Goal: Task Accomplishment & Management: Use online tool/utility

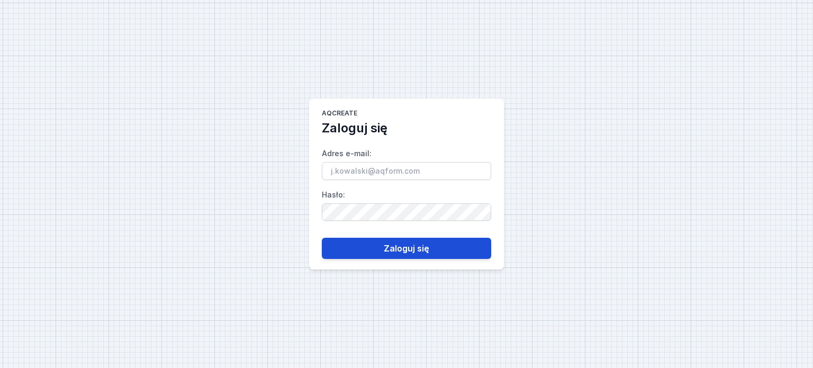
type input "[EMAIL_ADDRESS][DOMAIN_NAME]"
click at [373, 247] on button "Zaloguj się" at bounding box center [406, 248] width 169 height 21
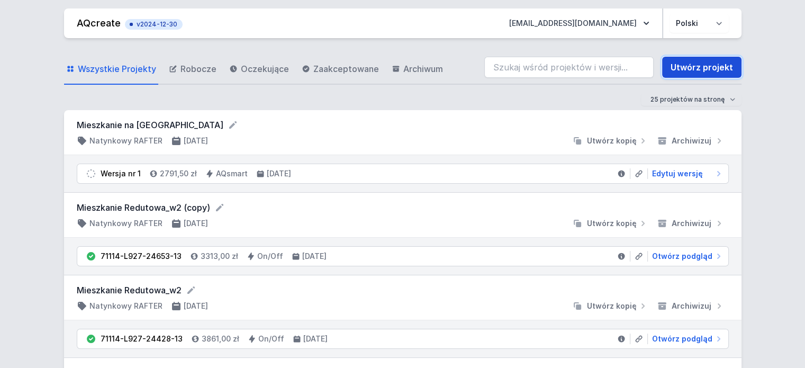
click at [697, 60] on link "Utwórz projekt" at bounding box center [701, 67] width 79 height 21
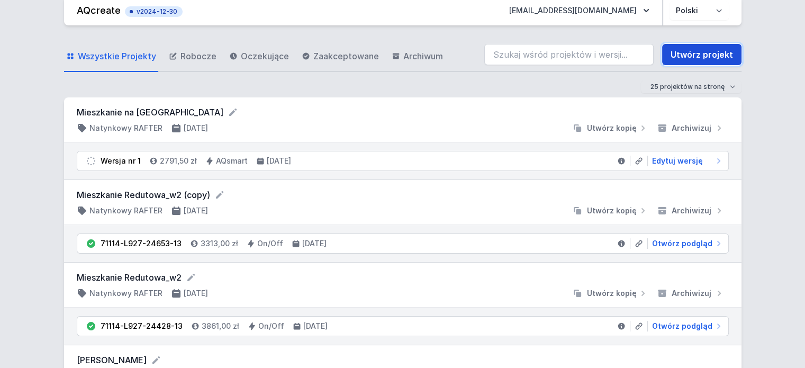
click at [700, 58] on link "Utwórz projekt" at bounding box center [701, 54] width 79 height 21
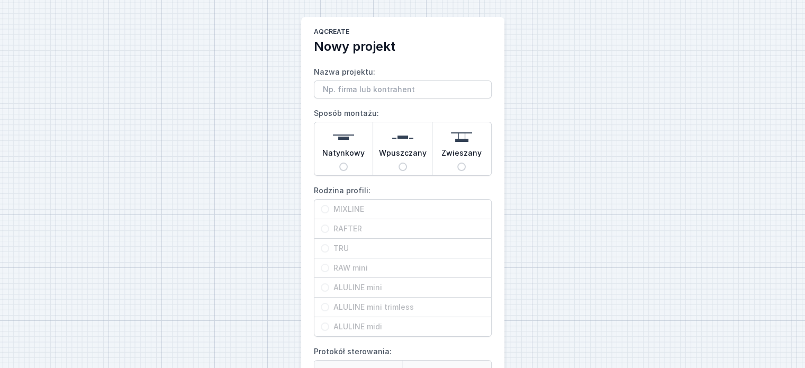
click at [462, 163] on input "Zwieszany" at bounding box center [461, 167] width 8 height 8
radio input "true"
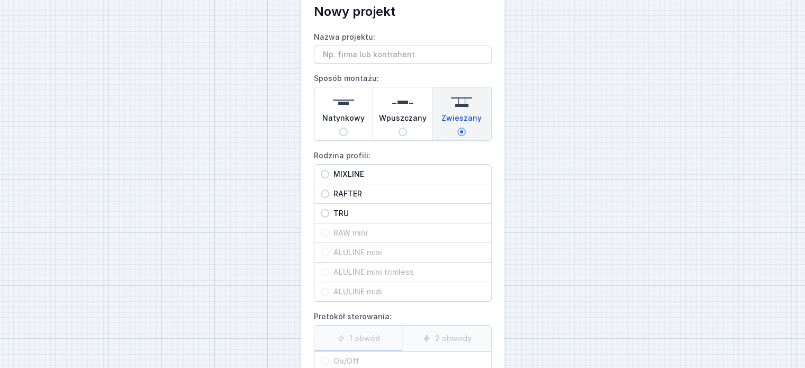
scroll to position [53, 0]
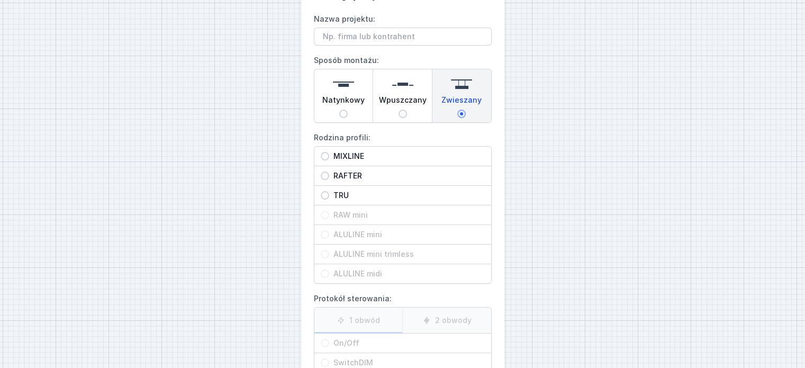
click at [340, 196] on span "TRU" at bounding box center [407, 195] width 156 height 11
click at [329, 196] on input "TRU" at bounding box center [325, 195] width 8 height 8
radio input "true"
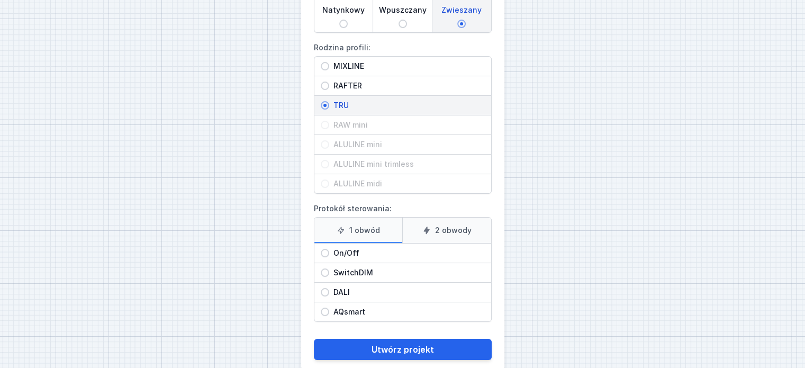
scroll to position [159, 0]
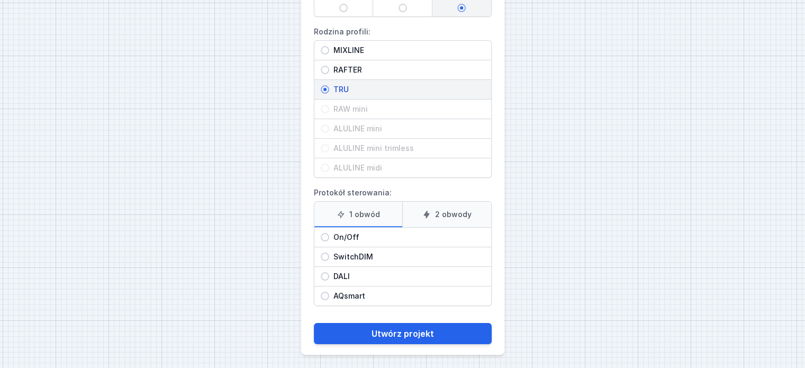
click at [347, 272] on span "DALI" at bounding box center [407, 276] width 156 height 11
click at [329, 272] on input "DALI" at bounding box center [325, 276] width 8 height 8
radio input "true"
click at [388, 327] on button "Utwórz projekt" at bounding box center [403, 333] width 178 height 21
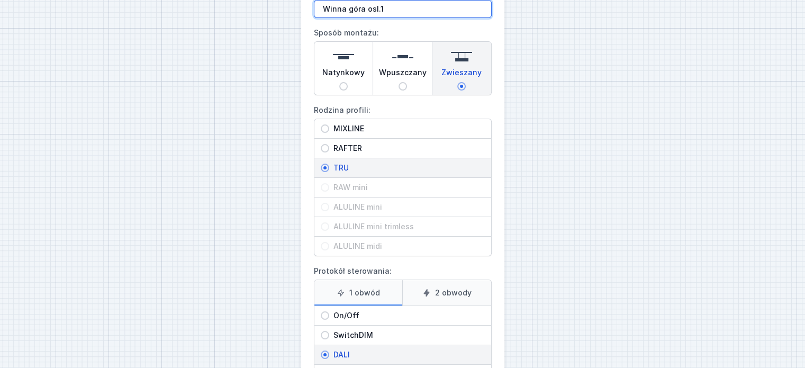
scroll to position [160, 0]
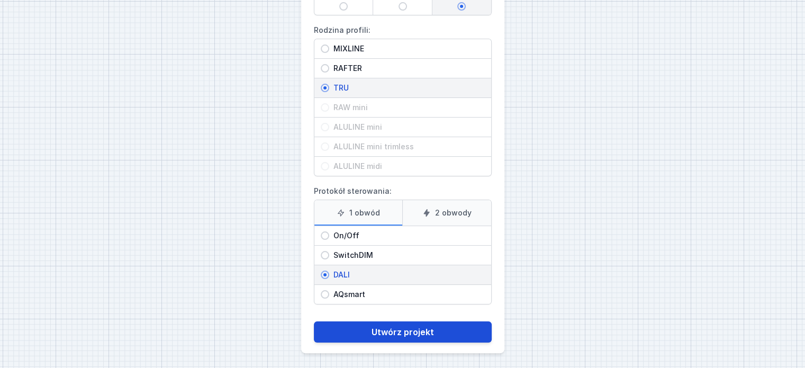
type input "Winna góra osl.1"
click at [408, 325] on button "Utwórz projekt" at bounding box center [403, 331] width 178 height 21
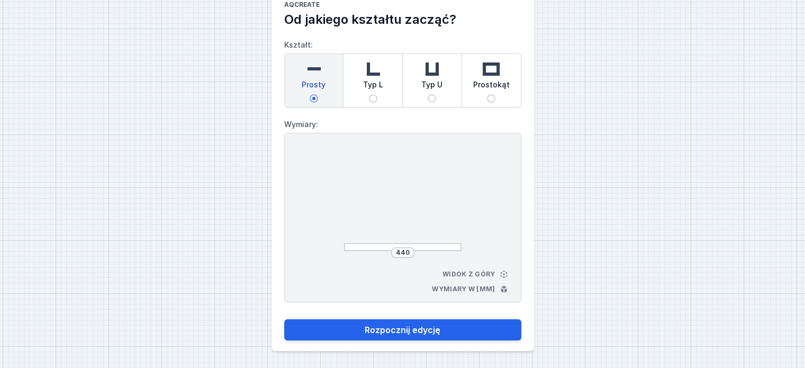
scroll to position [26, 0]
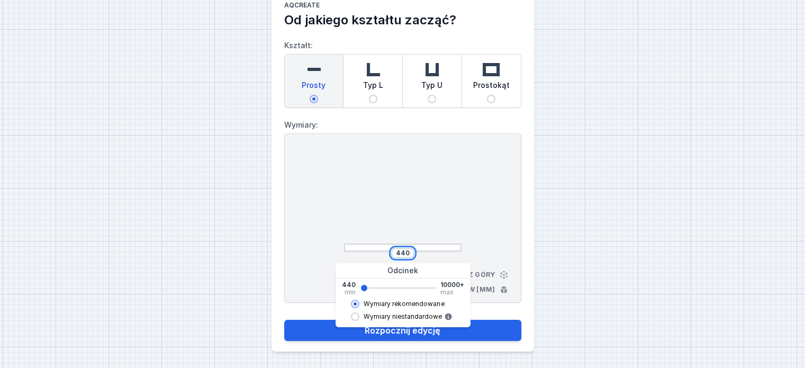
drag, startPoint x: 394, startPoint y: 251, endPoint x: 428, endPoint y: 255, distance: 34.1
click at [428, 255] on div "440" at bounding box center [403, 253] width 118 height 11
click at [284, 320] on button "Rozpocznij edycję" at bounding box center [402, 330] width 237 height 21
type input "2542"
type input "2540"
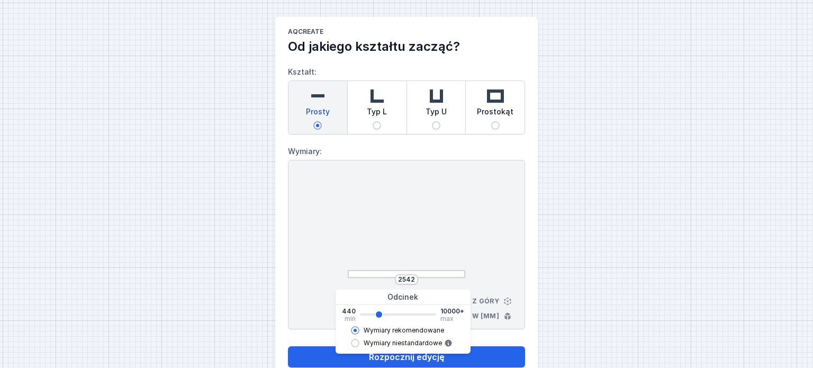
select select "M"
select select "3000"
select select "4"
select select "opal"
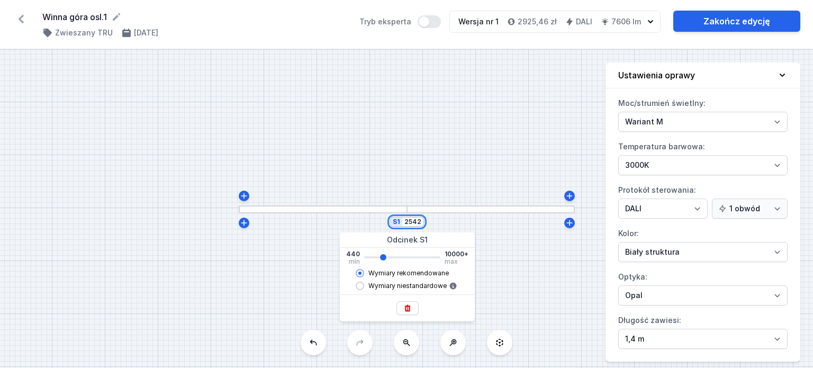
click at [413, 226] on input "2542" at bounding box center [412, 222] width 17 height 8
drag, startPoint x: 412, startPoint y: 223, endPoint x: 421, endPoint y: 220, distance: 10.0
click at [421, 220] on div "S1 2542" at bounding box center [407, 222] width 35 height 11
type input "256"
type input "2540"
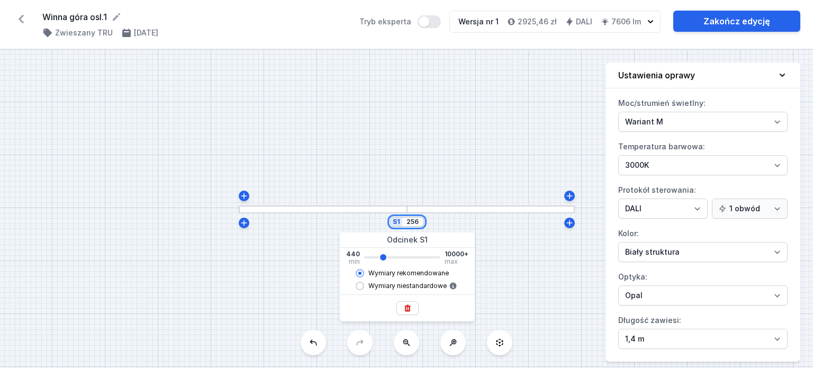
type input "2560"
type input "2540"
type input "2560"
type input "2540"
click at [389, 286] on span "Wymiary niestandardowe" at bounding box center [407, 286] width 78 height 8
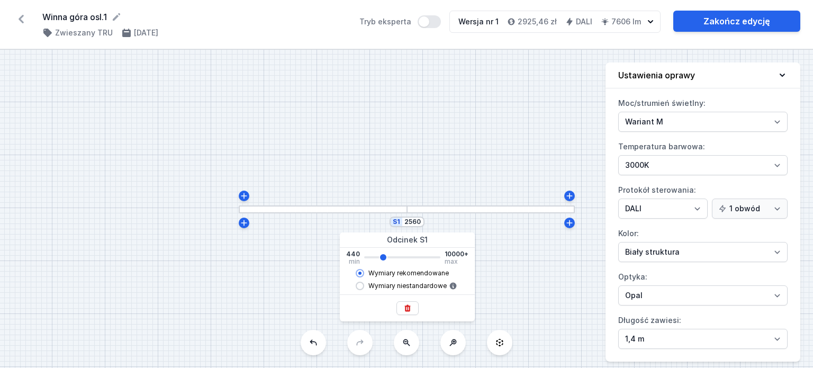
click at [364, 286] on input "Wymiary niestandardowe" at bounding box center [360, 286] width 8 height 8
radio input "true"
type input "2542"
click at [400, 273] on span "Wymiary rekomendowane" at bounding box center [408, 273] width 80 height 8
click at [364, 273] on input "Wymiary rekomendowane" at bounding box center [360, 273] width 8 height 8
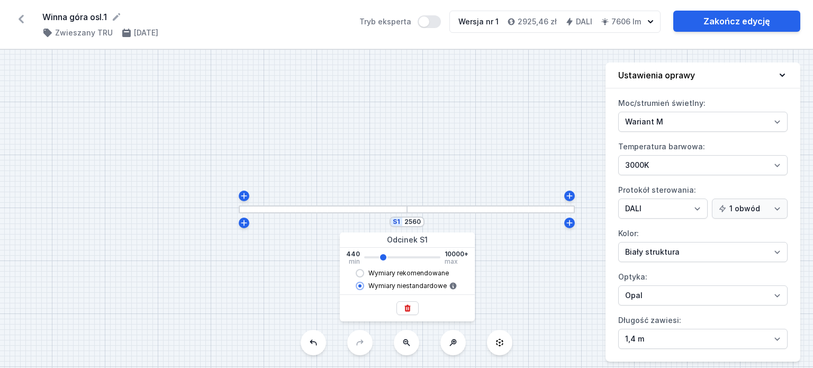
radio input "true"
radio input "false"
click at [551, 278] on div "S1 2560" at bounding box center [406, 209] width 813 height 318
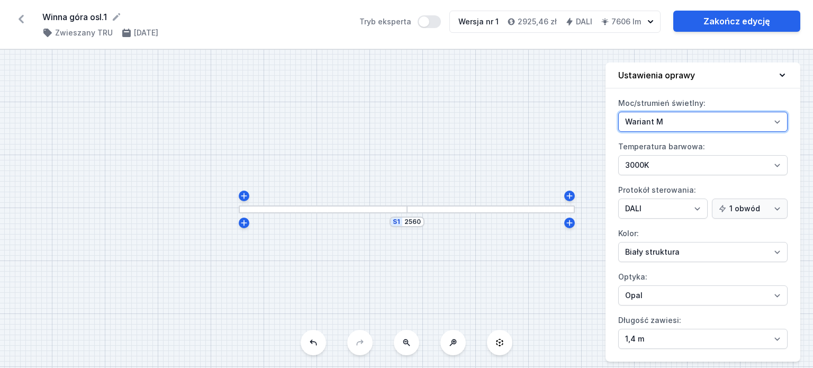
click at [661, 128] on select "Wariant L Wariant M" at bounding box center [702, 122] width 169 height 20
click at [661, 127] on select "Wariant L Wariant M" at bounding box center [702, 122] width 169 height 20
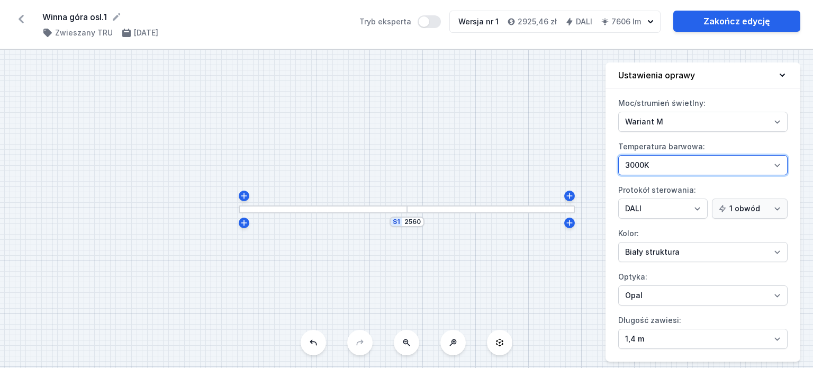
click at [653, 168] on select "4000K 3000K 2700K" at bounding box center [702, 165] width 169 height 20
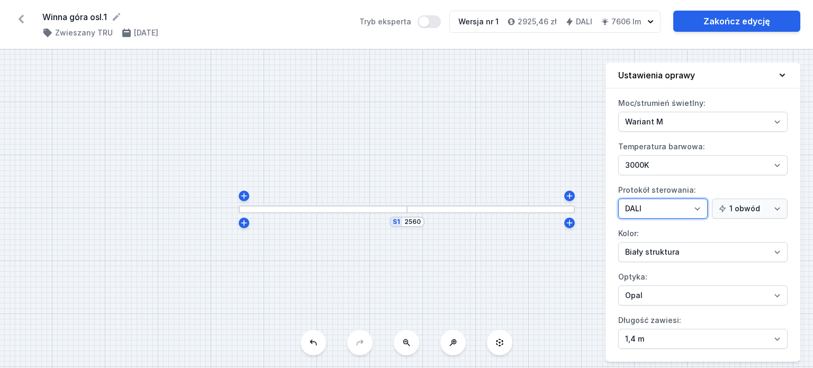
click at [676, 204] on select "On/Off SwitchDIM DALI AQsmart" at bounding box center [662, 209] width 89 height 20
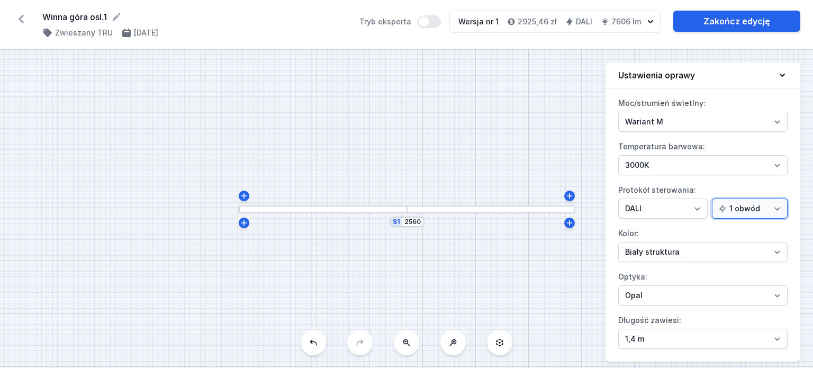
click at [764, 204] on select "1 obwód 2 obwody" at bounding box center [750, 209] width 76 height 20
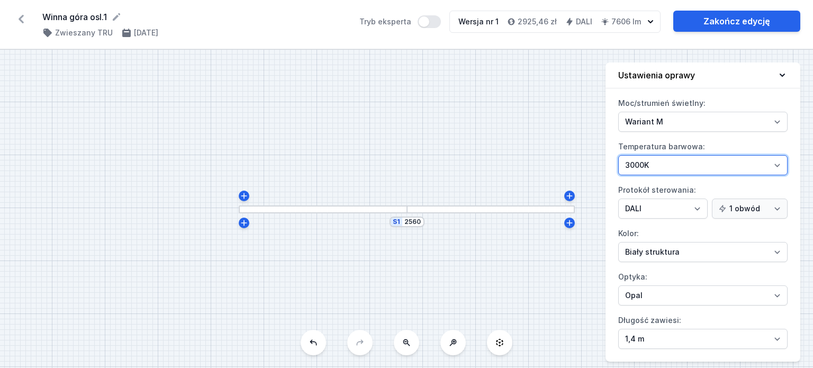
click at [638, 169] on select "4000K 3000K 2700K" at bounding box center [702, 165] width 169 height 20
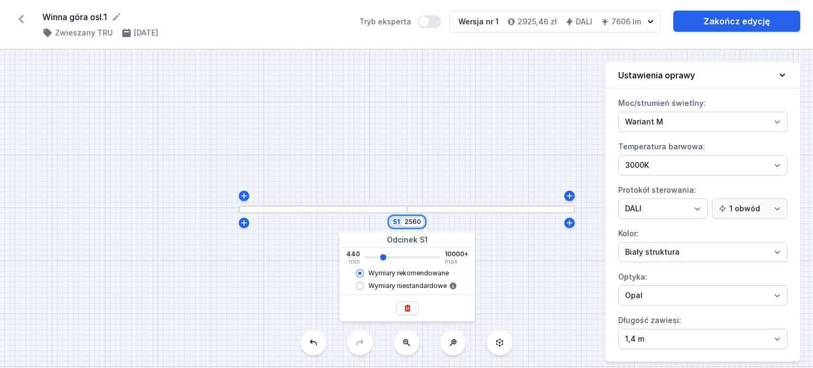
drag, startPoint x: 417, startPoint y: 224, endPoint x: 398, endPoint y: 201, distance: 30.1
click at [381, 222] on div "S1 2560" at bounding box center [406, 209] width 813 height 318
type input "2540"
type input "30"
type input "2540"
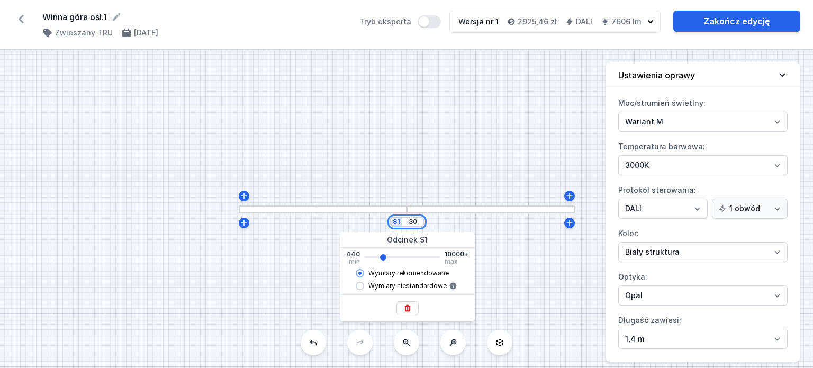
type input "340"
type input "2540"
type input "3400"
type input "2540"
type input "3382"
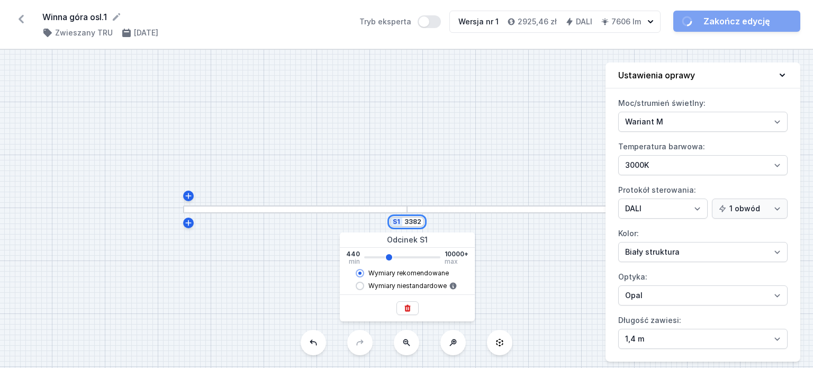
type input "3380"
type input "338"
type input "3380"
type input "33"
type input "3380"
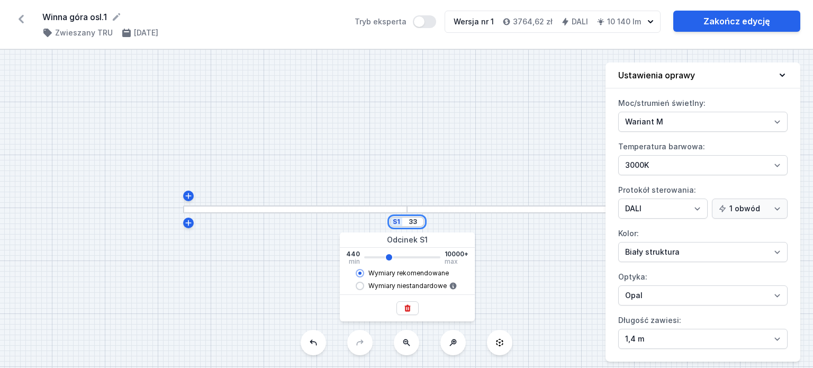
type input "3"
type input "3380"
type input "34"
type input "3380"
type input "340"
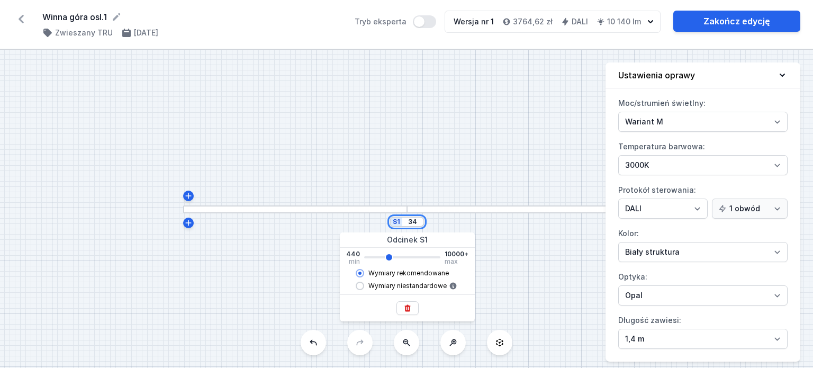
type input "3380"
type input "3400"
type input "3380"
type input "3400"
type input "3380"
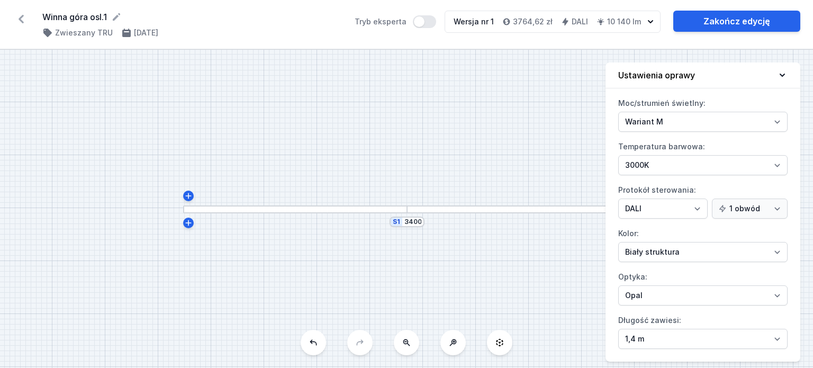
click at [479, 193] on div "S1 3400" at bounding box center [406, 209] width 813 height 318
click at [413, 228] on div "S1 3400" at bounding box center [406, 209] width 813 height 318
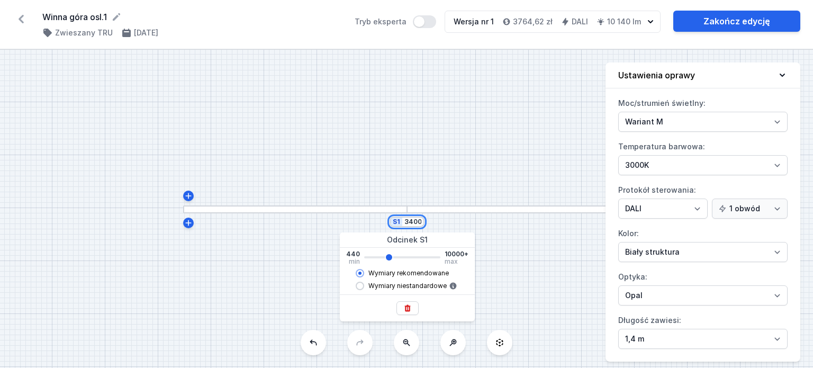
click at [413, 225] on input "3400" at bounding box center [412, 222] width 17 height 8
type input "340"
type input "3380"
type input "3410"
type input "3380"
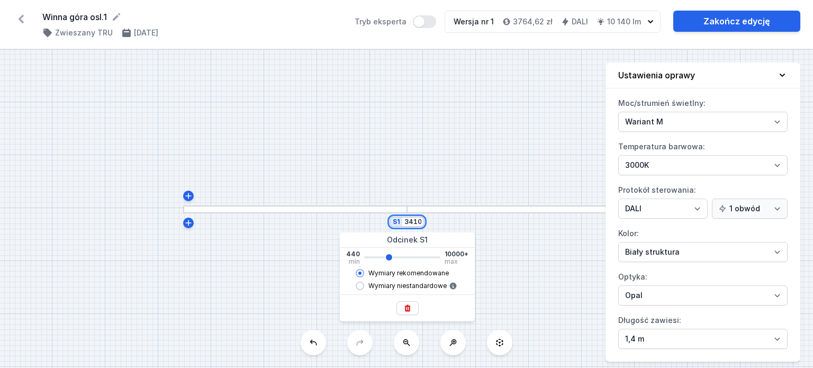
type input "3410"
type input "3380"
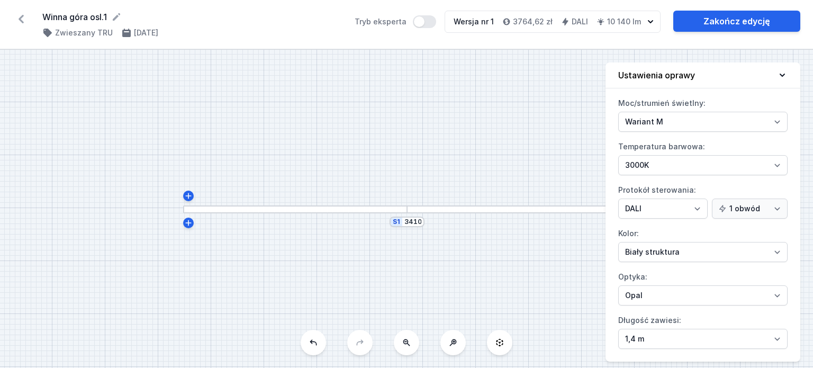
click at [411, 170] on div "S1 3410" at bounding box center [406, 209] width 813 height 318
click at [415, 227] on div "S1 3410" at bounding box center [406, 209] width 813 height 318
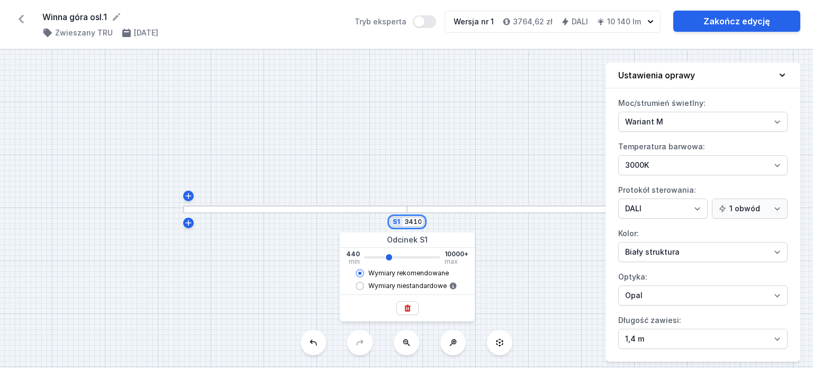
click at [415, 224] on input "3410" at bounding box center [412, 222] width 17 height 8
type input "340"
type input "3380"
type input "3400"
type input "3380"
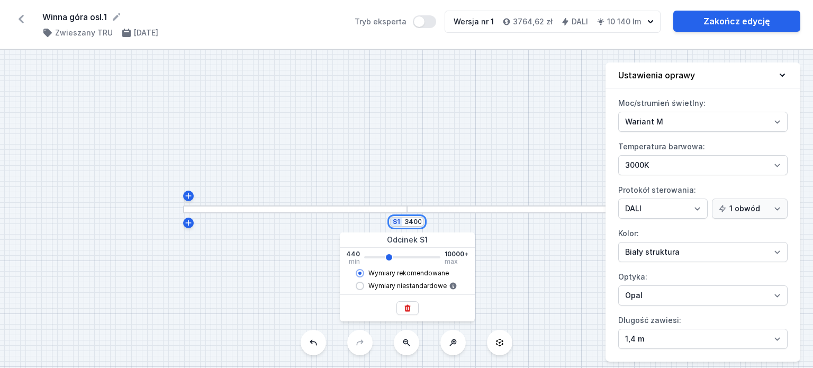
type input "3400"
type input "3380"
click at [394, 136] on div "S1 3400" at bounding box center [406, 209] width 813 height 318
click at [411, 224] on input "3400" at bounding box center [412, 222] width 17 height 8
drag, startPoint x: 409, startPoint y: 220, endPoint x: 417, endPoint y: 221, distance: 8.5
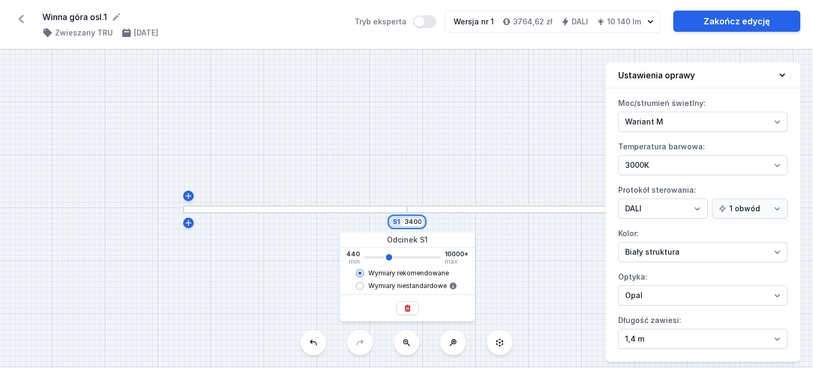
click at [417, 221] on input "3400" at bounding box center [412, 222] width 17 height 8
type input "360"
type input "3380"
type input "3690"
type input "3380"
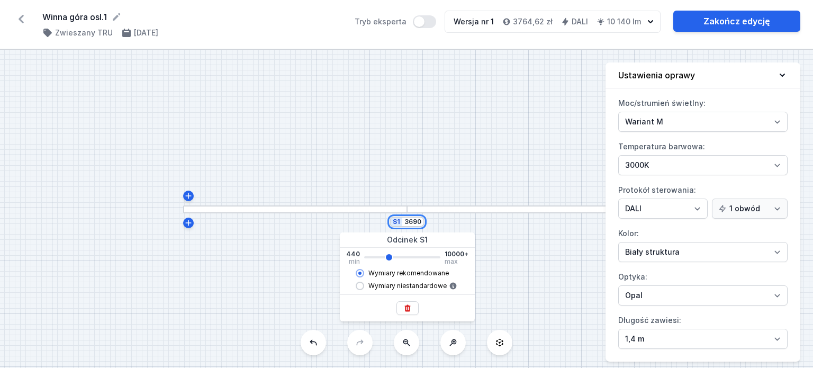
type input "3662"
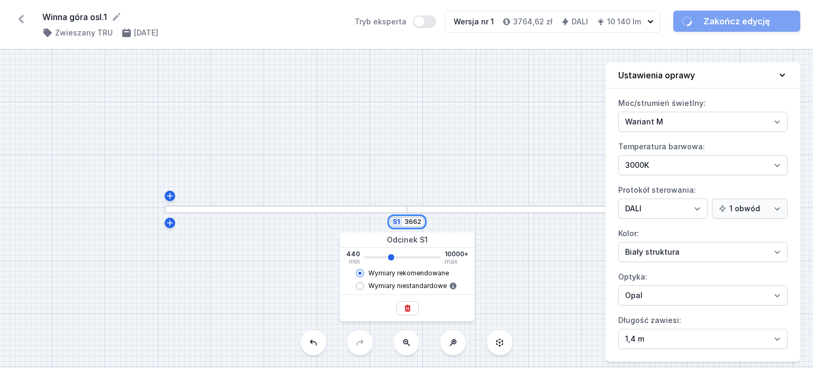
type input "3660"
type input "366"
type input "3660"
type input "36"
type input "3660"
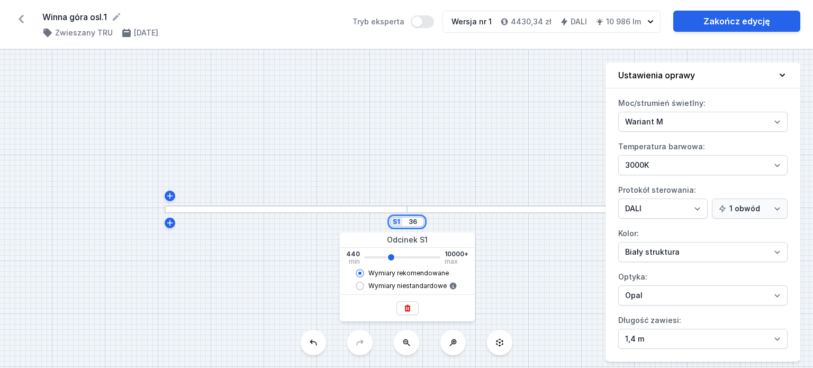
type input "369"
type input "3660"
type input "440"
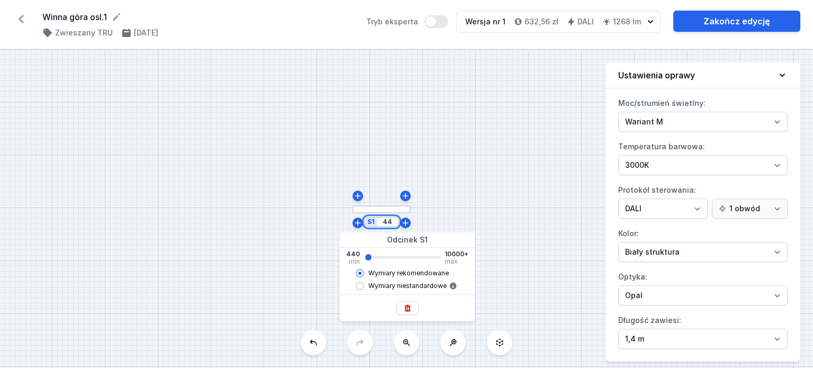
type input "4"
type input "3662"
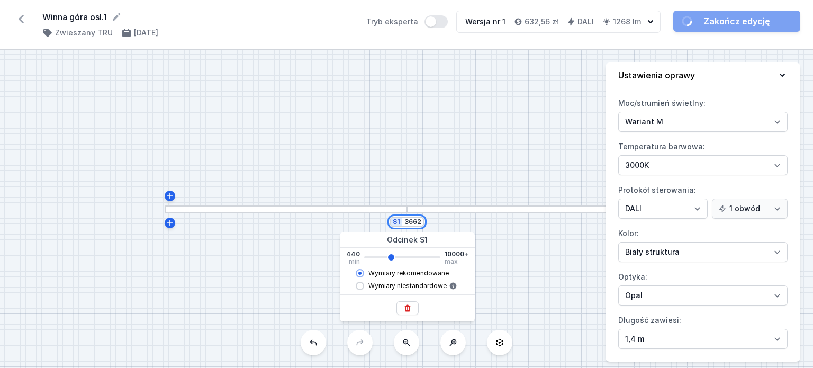
type input "3660"
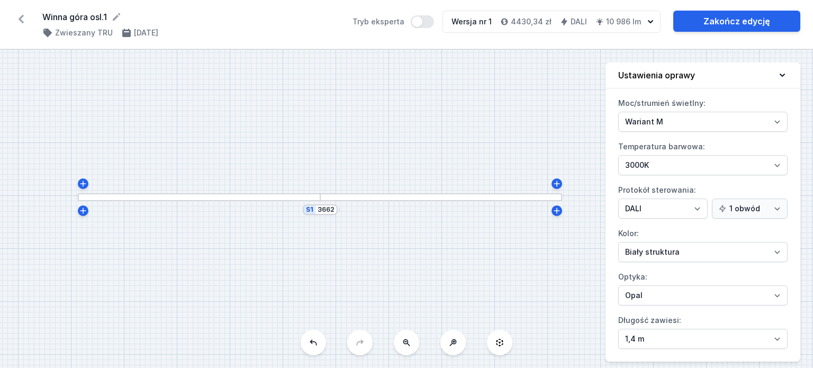
drag, startPoint x: 460, startPoint y: 163, endPoint x: 374, endPoint y: 150, distance: 86.6
click at [375, 150] on div "S1 3662" at bounding box center [406, 209] width 813 height 318
click at [669, 177] on div "Moc/strumień świetlny: Wariant L Wariant M Temperatura barwowa: 4000K 3000K 270…" at bounding box center [703, 228] width 195 height 267
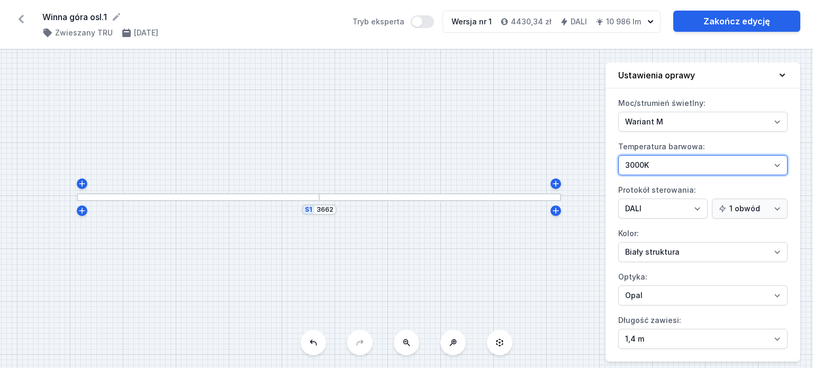
click at [669, 162] on select "4000K 3000K 2700K" at bounding box center [702, 165] width 169 height 20
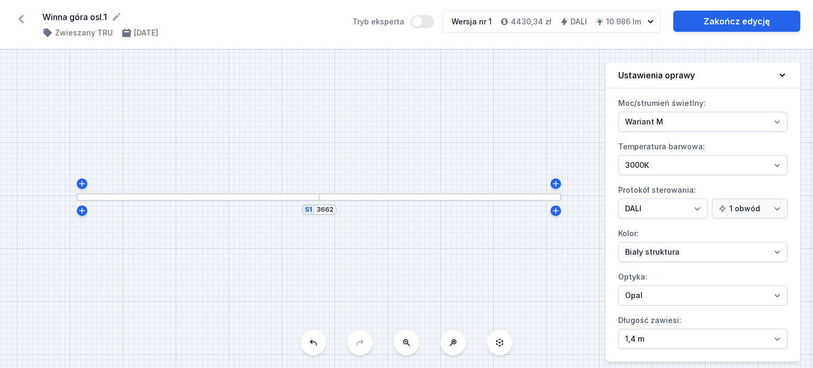
click at [451, 152] on div "S1 3662" at bounding box center [406, 209] width 813 height 318
click at [426, 146] on div "S1 3662" at bounding box center [406, 209] width 813 height 318
